Goal: Check status: Check status

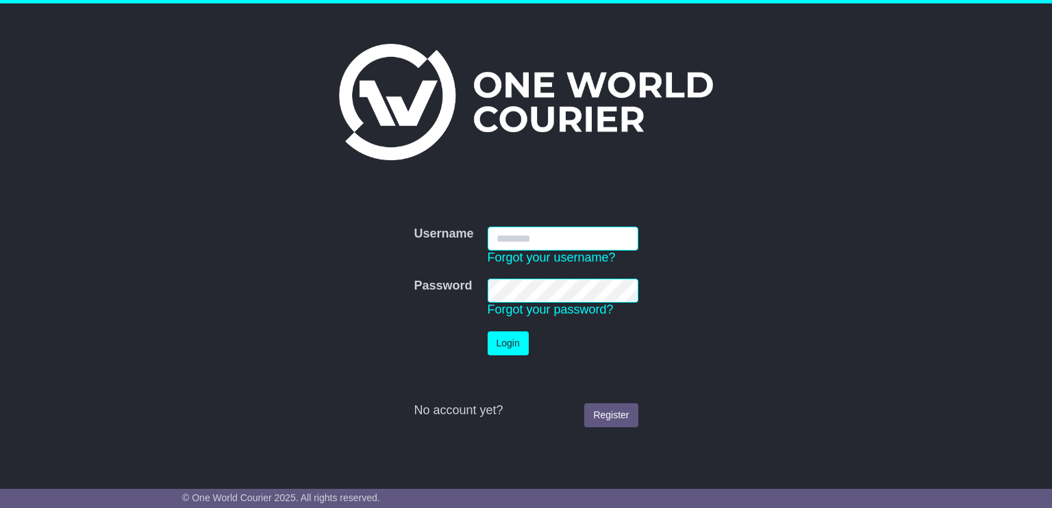
click at [512, 242] on input "Username" at bounding box center [563, 239] width 151 height 24
type input "******"
click at [508, 333] on button "Login" at bounding box center [508, 344] width 41 height 24
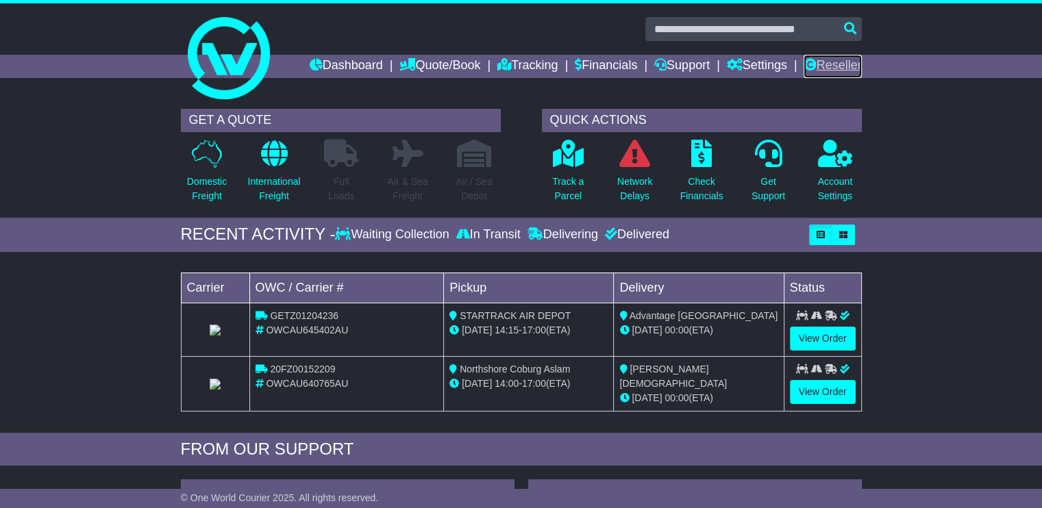
click at [822, 64] on link "Reseller" at bounding box center [832, 66] width 58 height 23
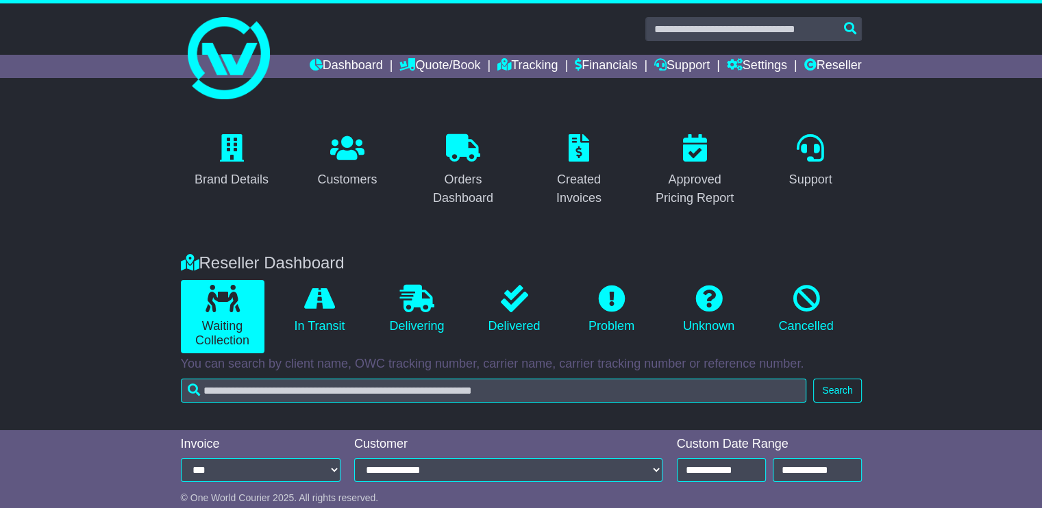
scroll to position [223, 0]
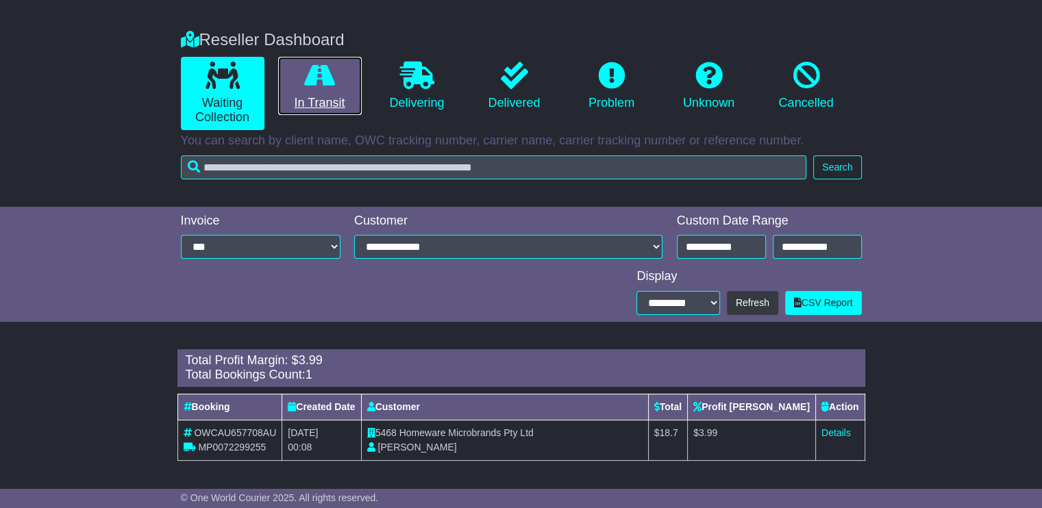
click at [311, 103] on link "In Transit" at bounding box center [320, 86] width 84 height 59
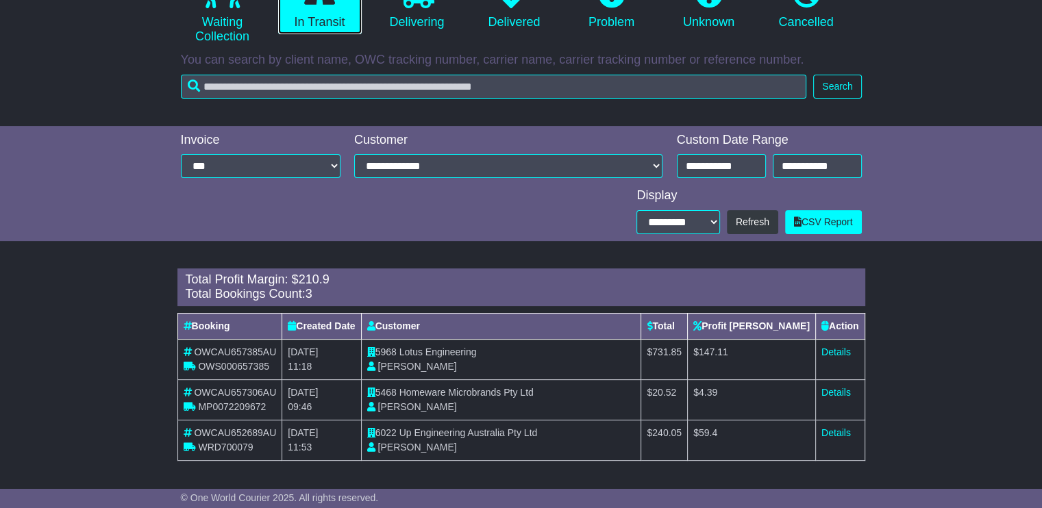
scroll to position [0, 0]
